Goal: Transaction & Acquisition: Purchase product/service

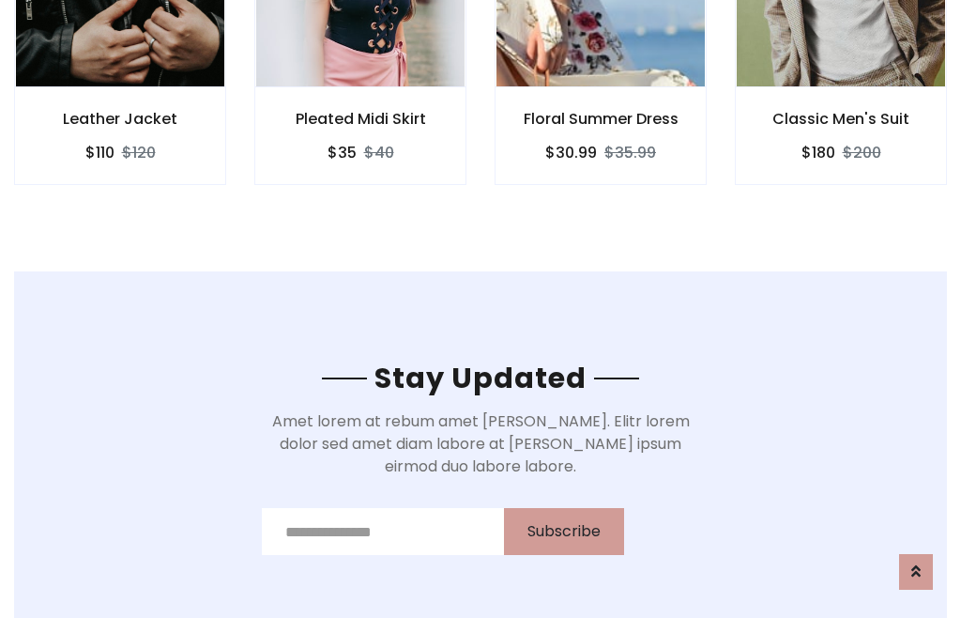
scroll to position [2827, 0]
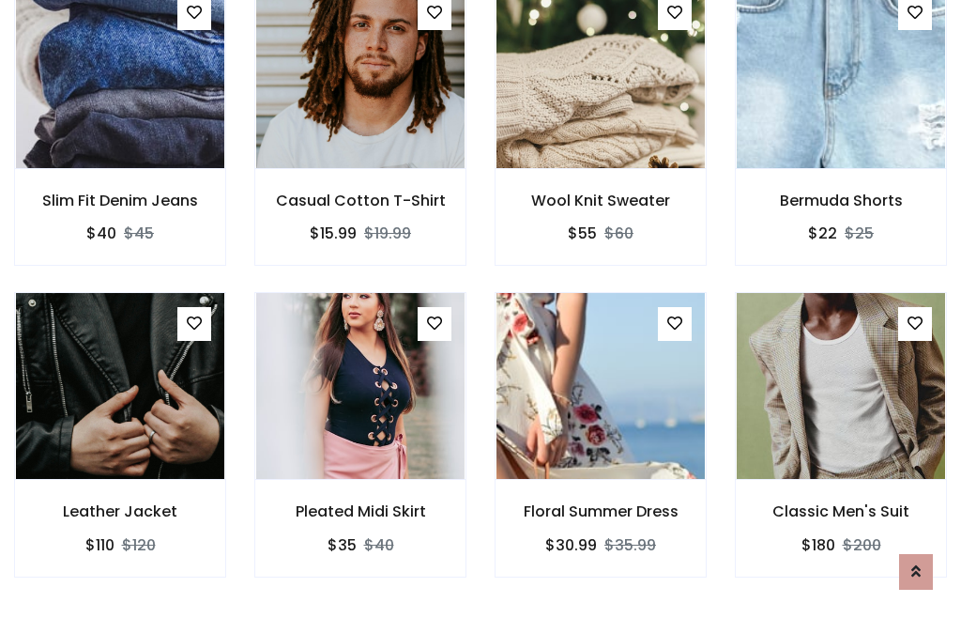
click at [481, 308] on div "Floral Summer Dress $30.99 $35.99" at bounding box center [601, 447] width 240 height 311
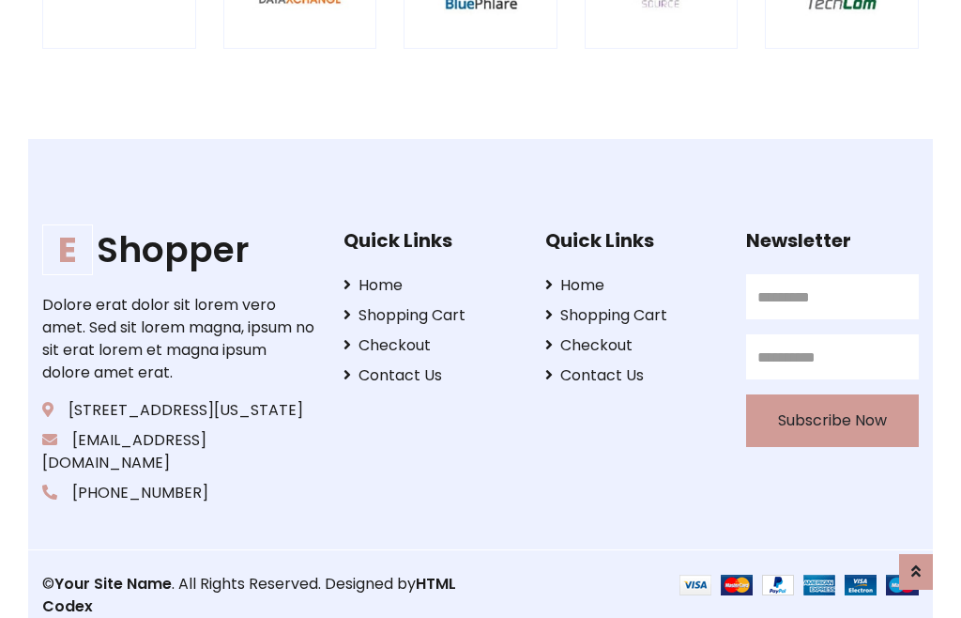
scroll to position [3573, 0]
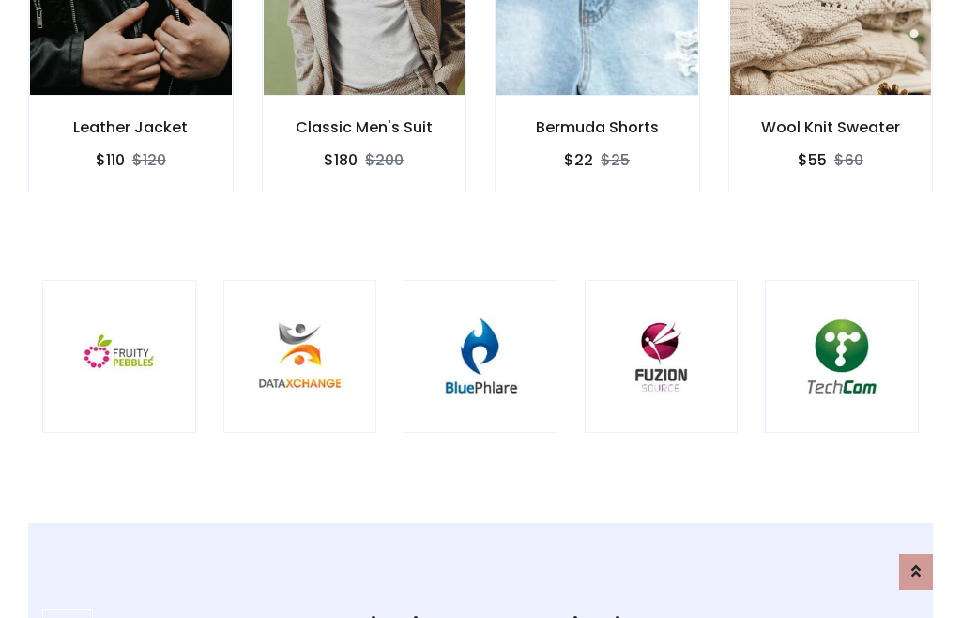
click at [481, 309] on img at bounding box center [480, 356] width 107 height 107
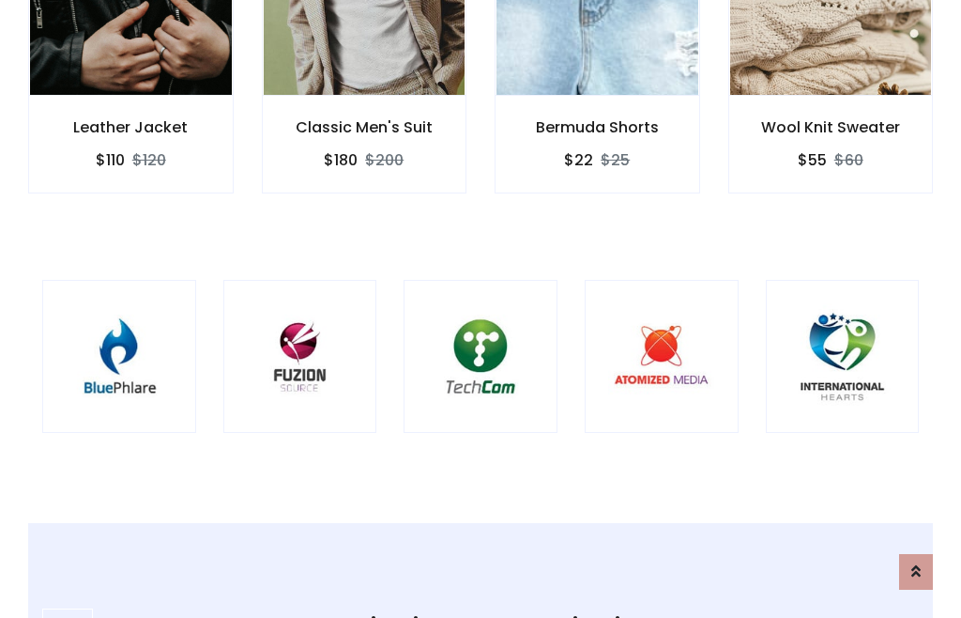
click at [481, 309] on img at bounding box center [480, 356] width 107 height 107
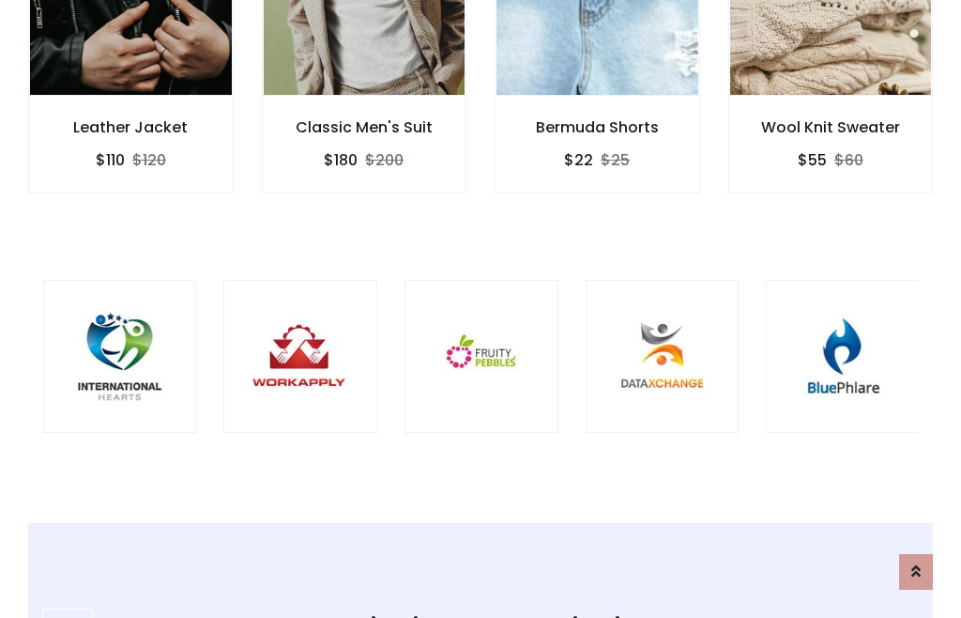
click at [481, 309] on img at bounding box center [481, 356] width 107 height 107
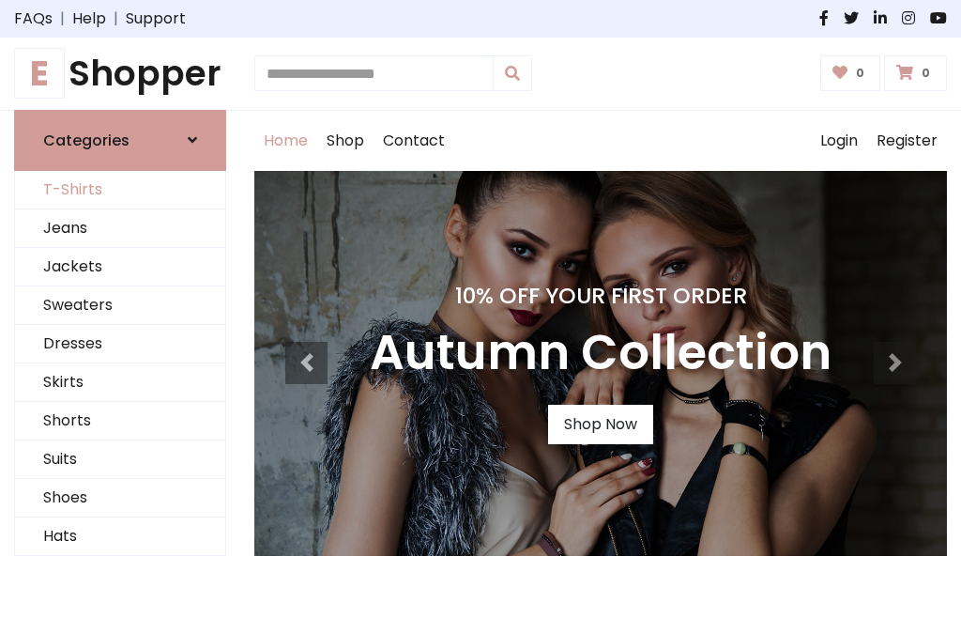
click at [120, 190] on link "T-Shirts" at bounding box center [120, 190] width 210 height 38
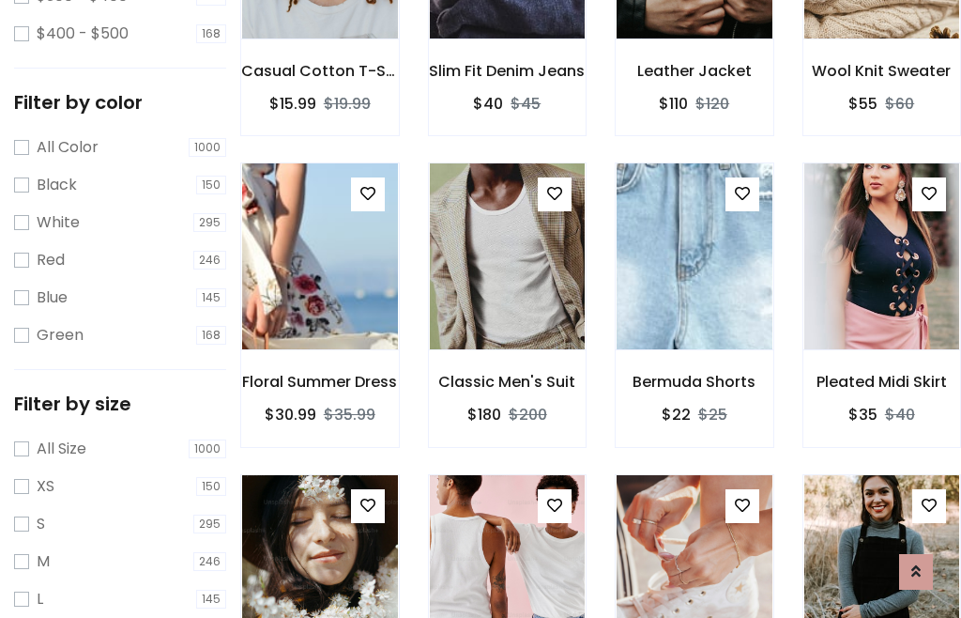
scroll to position [96, 0]
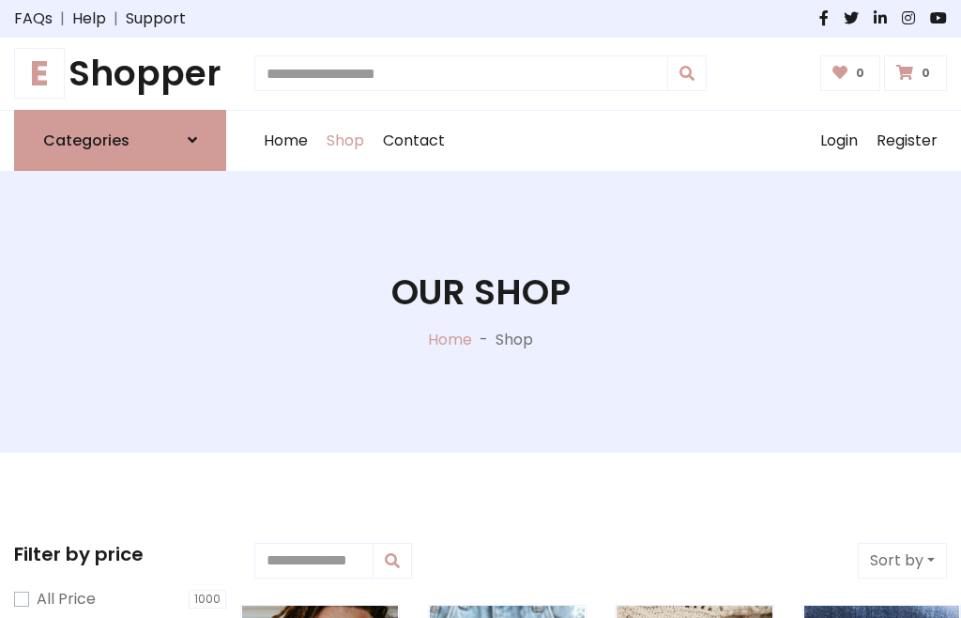
click at [120, 73] on h1 "E Shopper" at bounding box center [120, 74] width 212 height 42
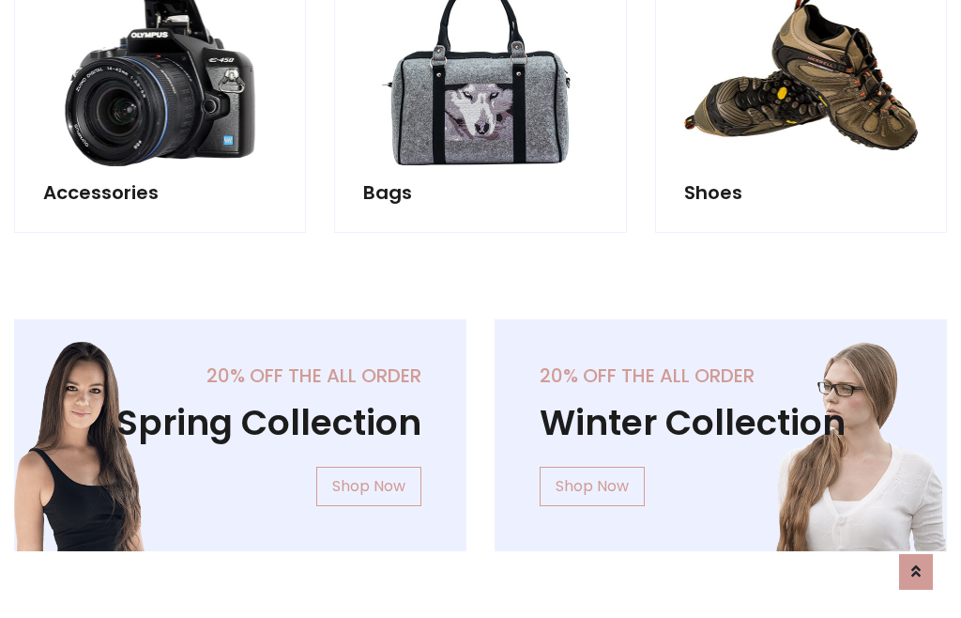
scroll to position [1824, 0]
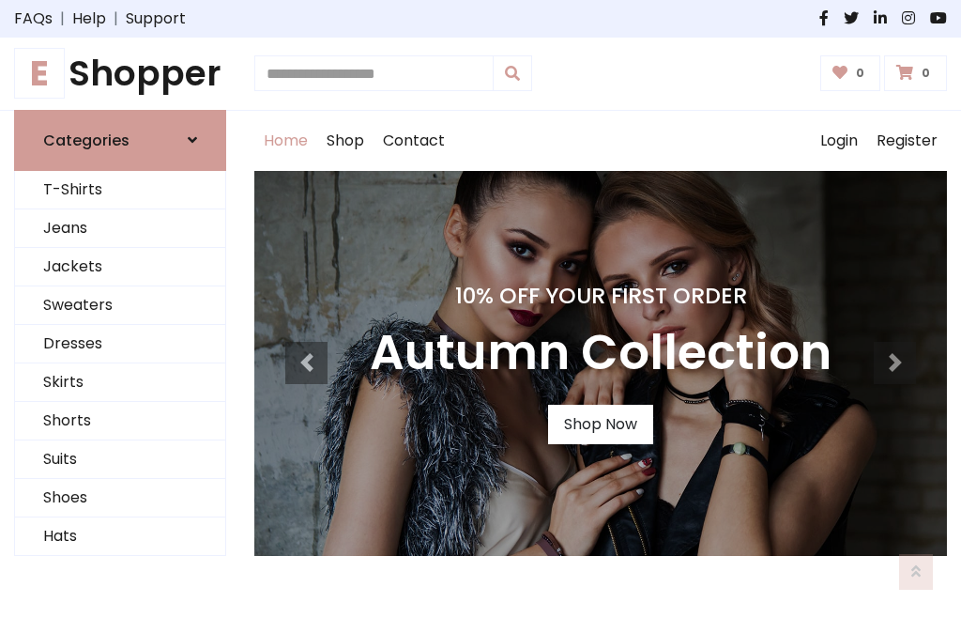
scroll to position [616, 0]
